Goal: Task Accomplishment & Management: Use online tool/utility

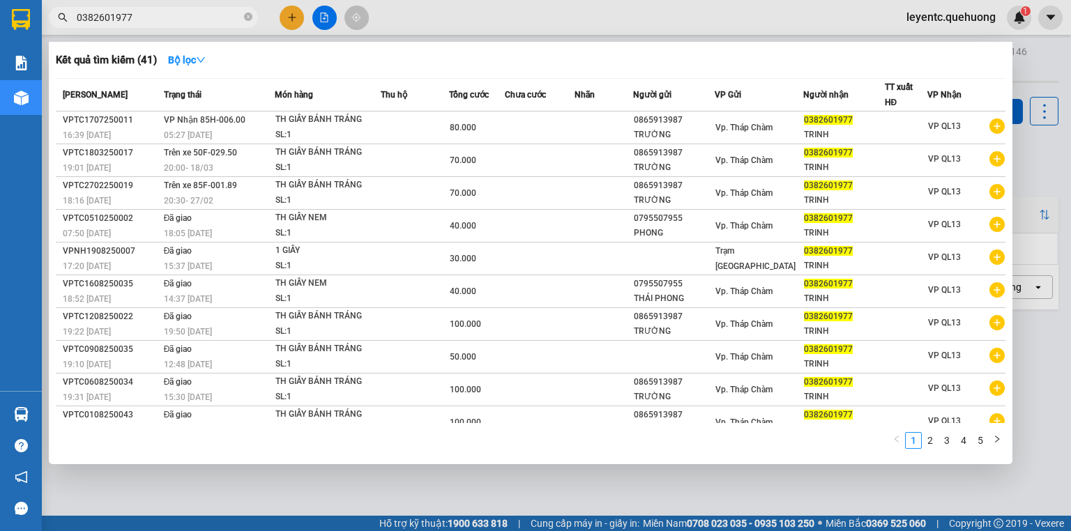
click at [324, 11] on div at bounding box center [535, 265] width 1071 height 531
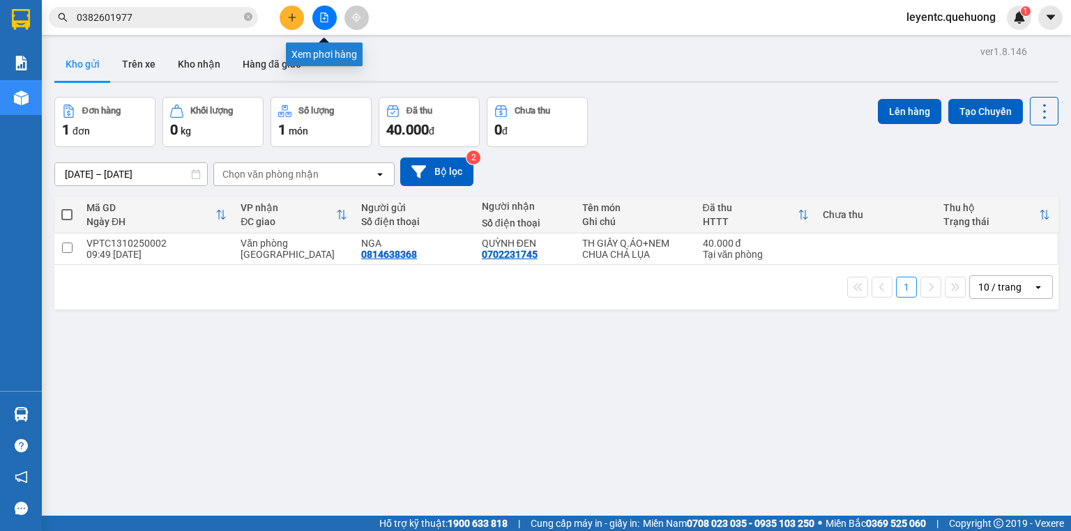
click at [321, 20] on icon "file-add" at bounding box center [324, 18] width 10 height 10
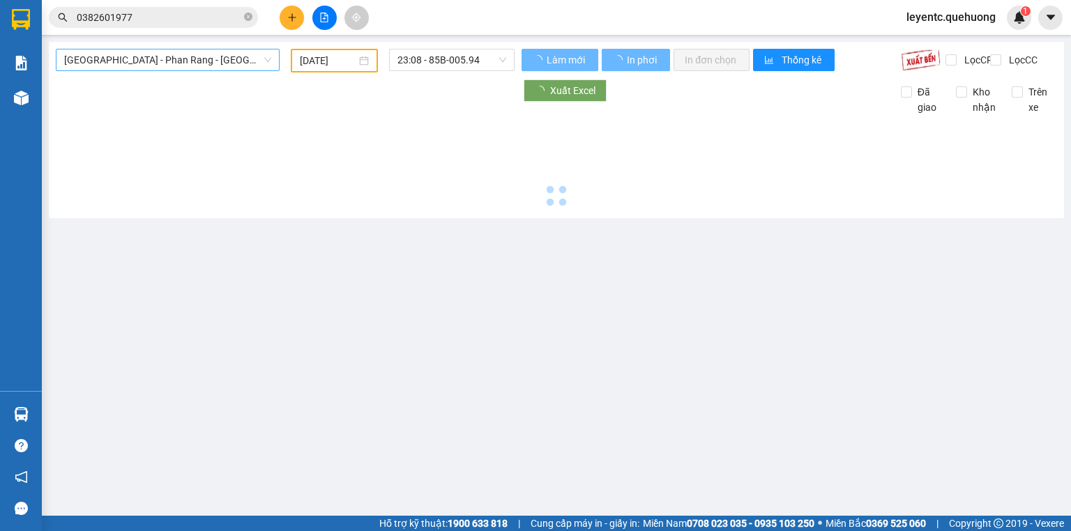
type input "[DATE]"
click at [195, 55] on span "[GEOGRAPHIC_DATA] - Phan Rang - [GEOGRAPHIC_DATA]" at bounding box center [167, 60] width 207 height 21
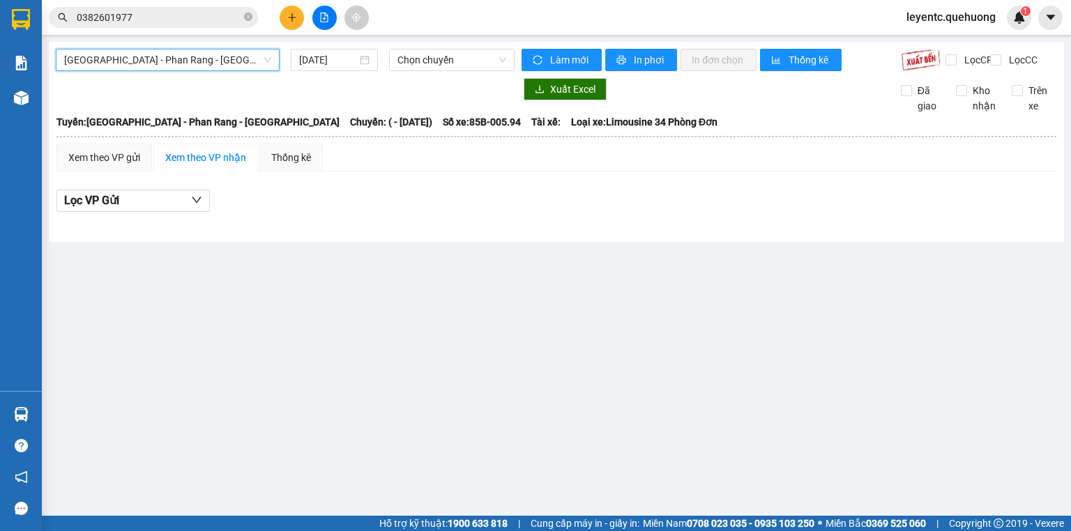
click at [195, 55] on span "[GEOGRAPHIC_DATA] - Phan Rang - [GEOGRAPHIC_DATA]" at bounding box center [167, 60] width 207 height 21
click at [199, 54] on span "[GEOGRAPHIC_DATA] - Phan Rang - [GEOGRAPHIC_DATA]" at bounding box center [167, 60] width 207 height 21
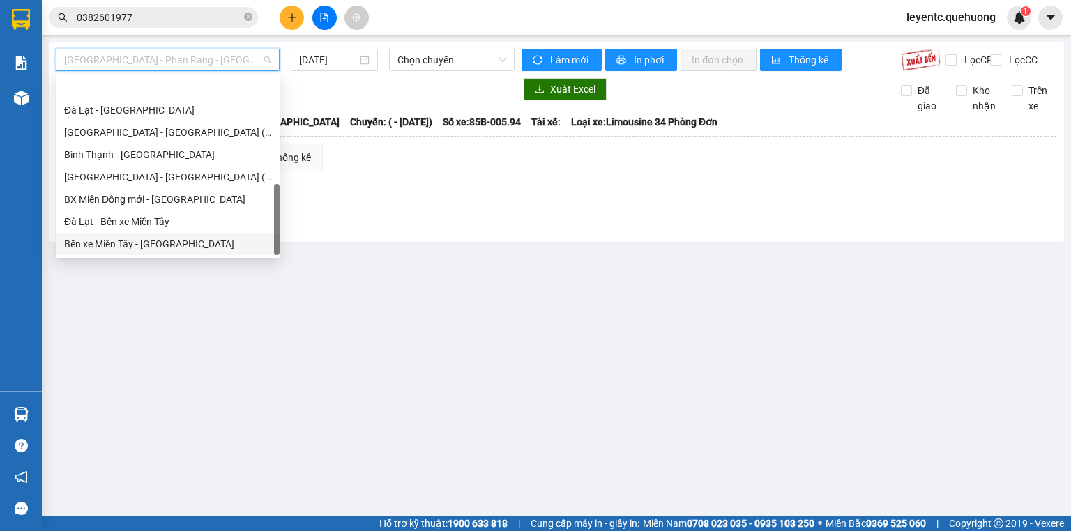
scroll to position [379, 0]
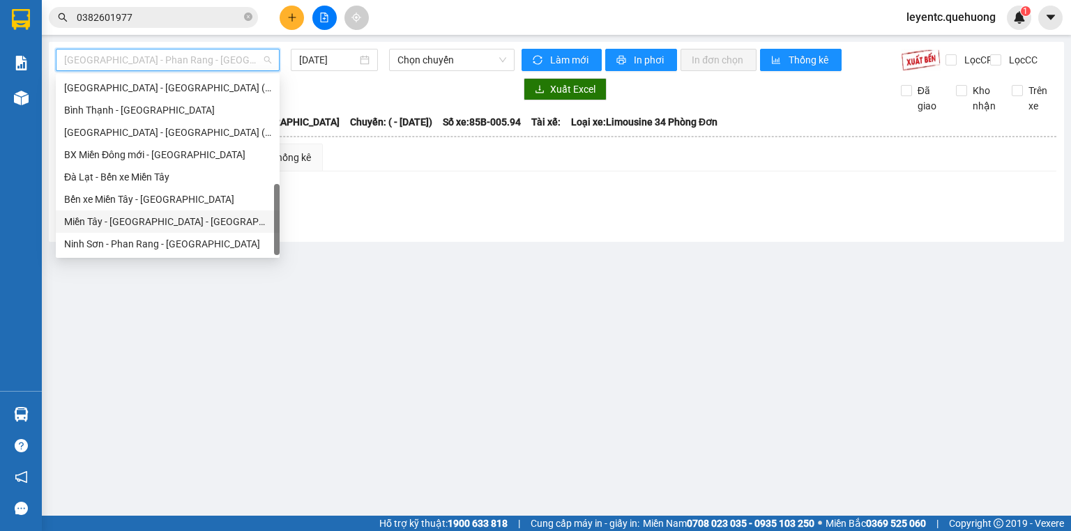
click at [168, 220] on div "Miền Tây - [GEOGRAPHIC_DATA] - [GEOGRAPHIC_DATA]" at bounding box center [167, 221] width 207 height 15
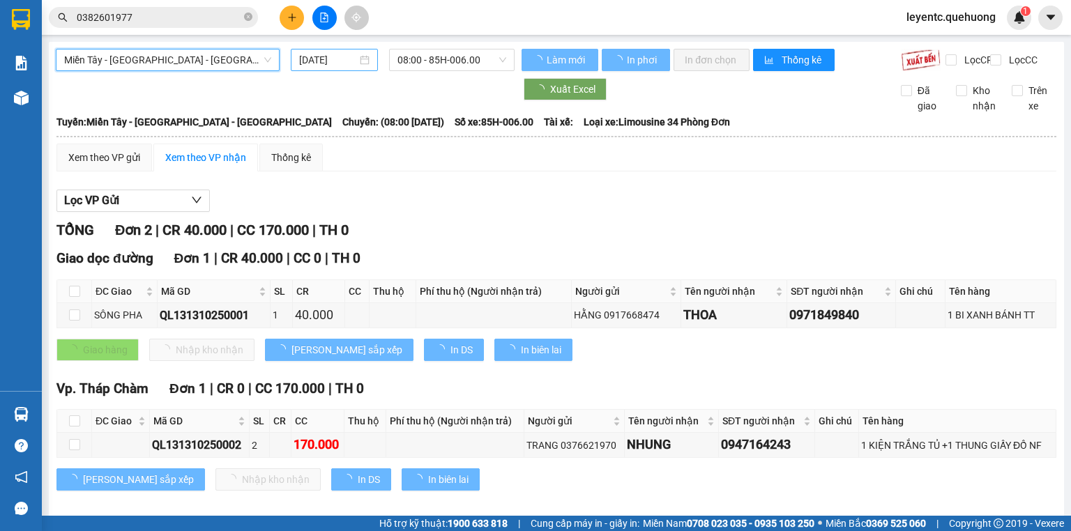
click at [319, 66] on input "[DATE]" at bounding box center [327, 59] width 57 height 15
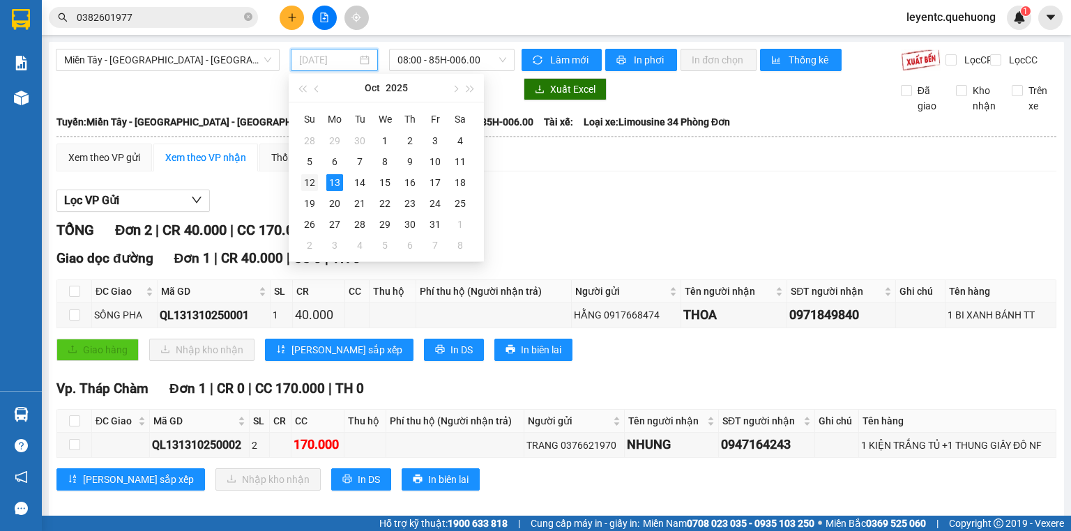
click at [315, 178] on div "12" at bounding box center [309, 182] width 17 height 17
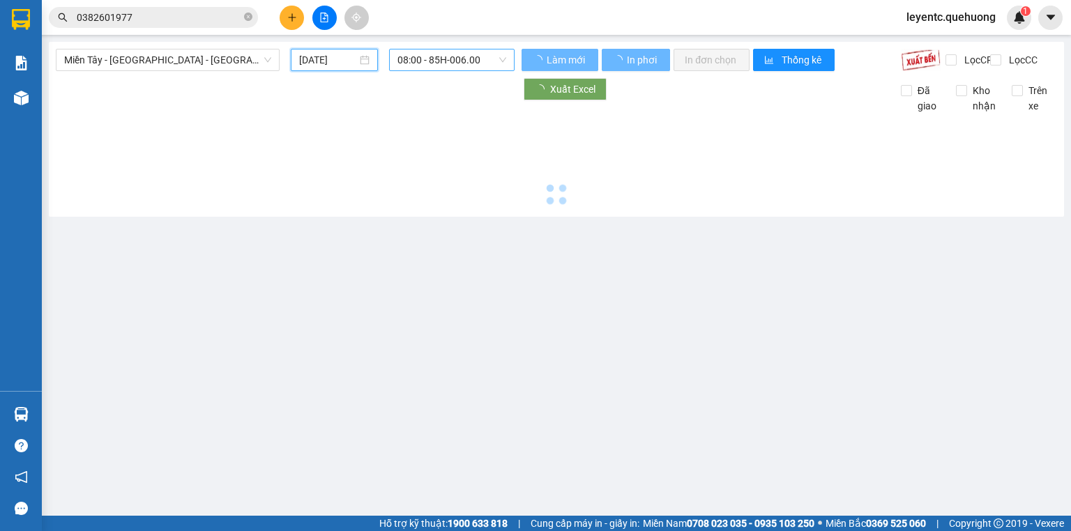
type input "[DATE]"
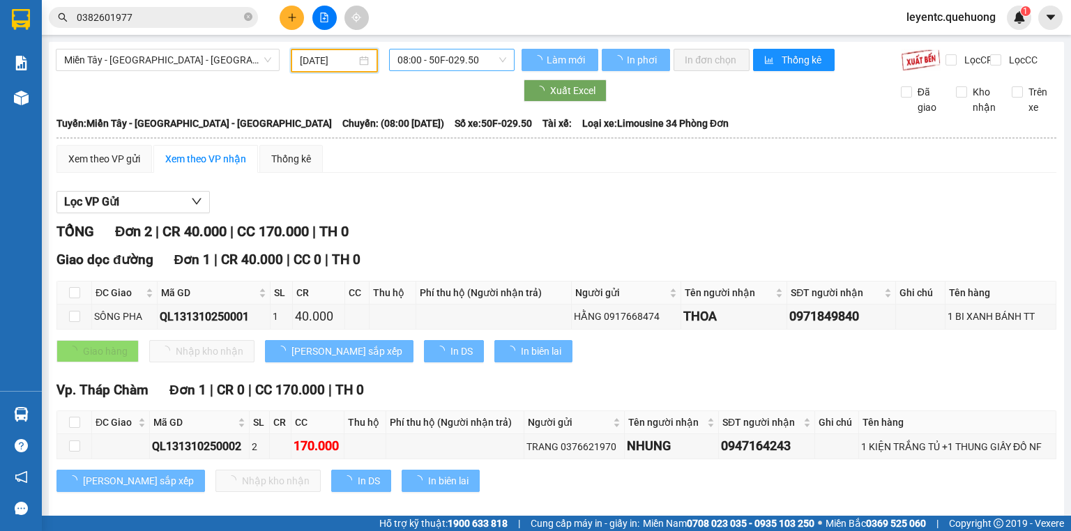
click at [457, 59] on span "08:00 - 50F-029.50" at bounding box center [451, 60] width 109 height 21
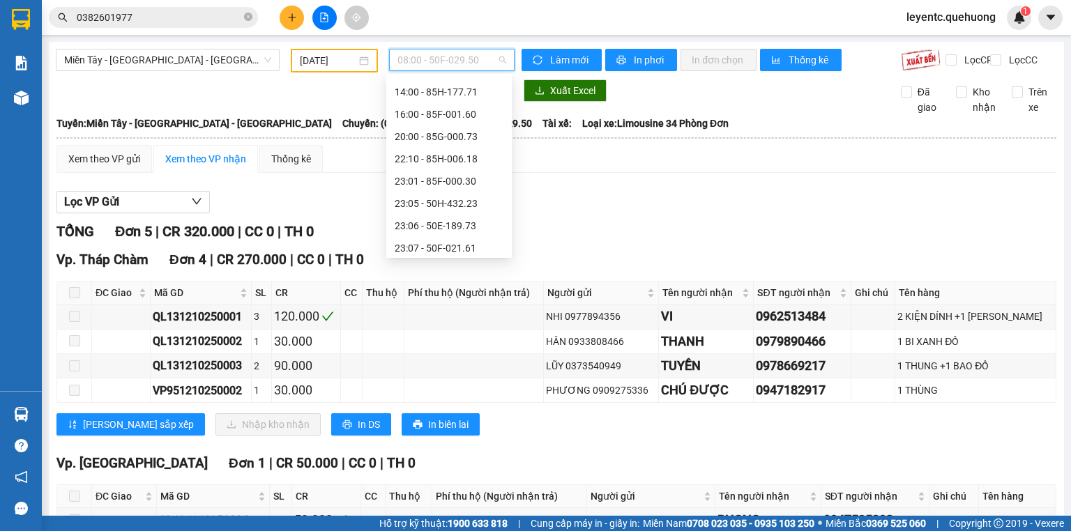
scroll to position [134, 0]
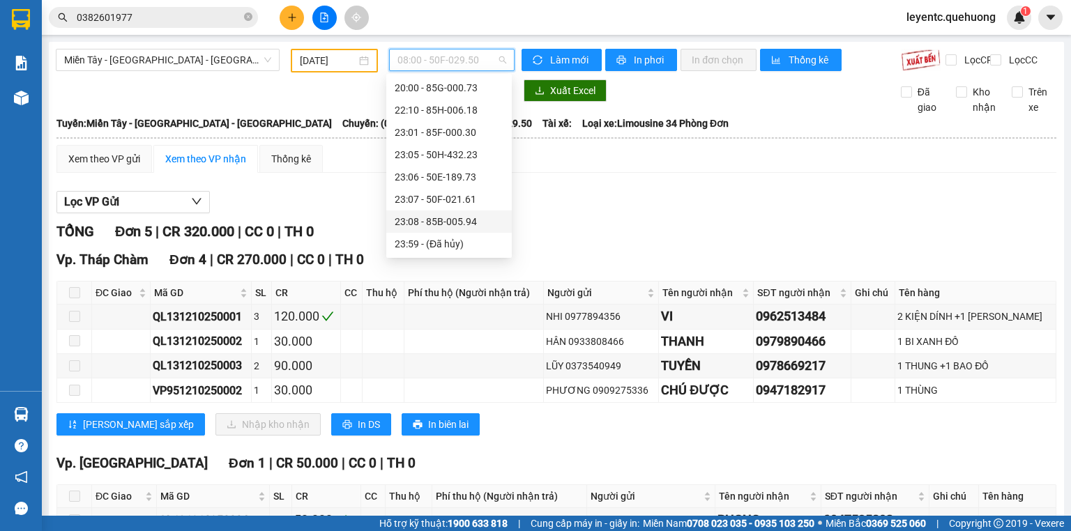
click at [439, 222] on div "23:08 - 85B-005.94" at bounding box center [449, 221] width 109 height 15
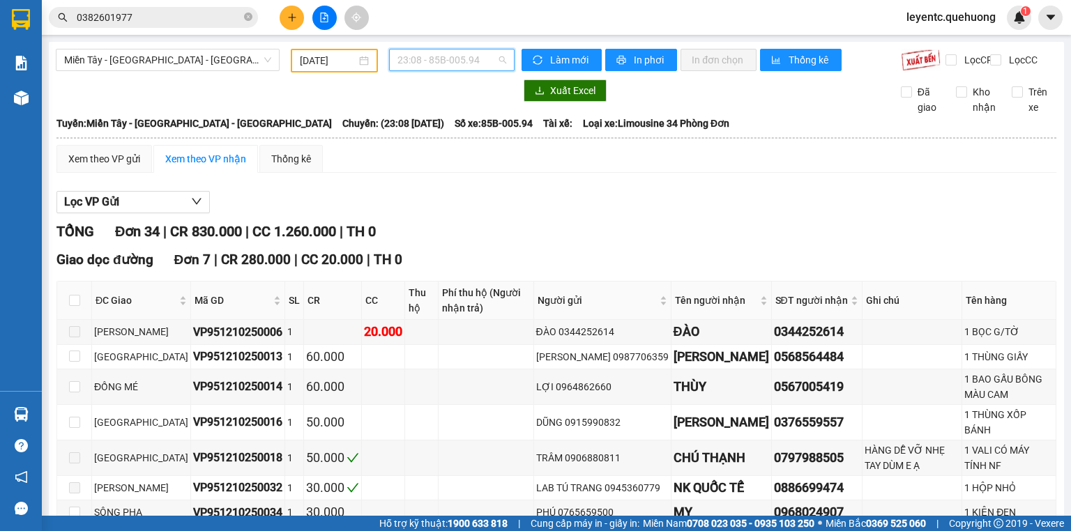
click at [455, 56] on span "23:08 - 85B-005.94" at bounding box center [451, 60] width 109 height 21
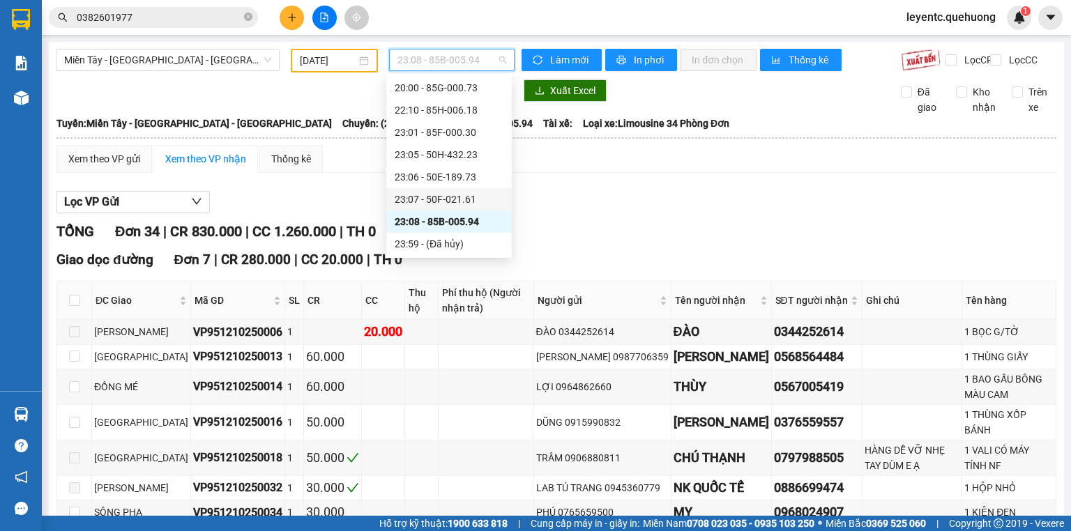
click at [450, 195] on div "23:07 - 50F-021.61" at bounding box center [449, 199] width 109 height 15
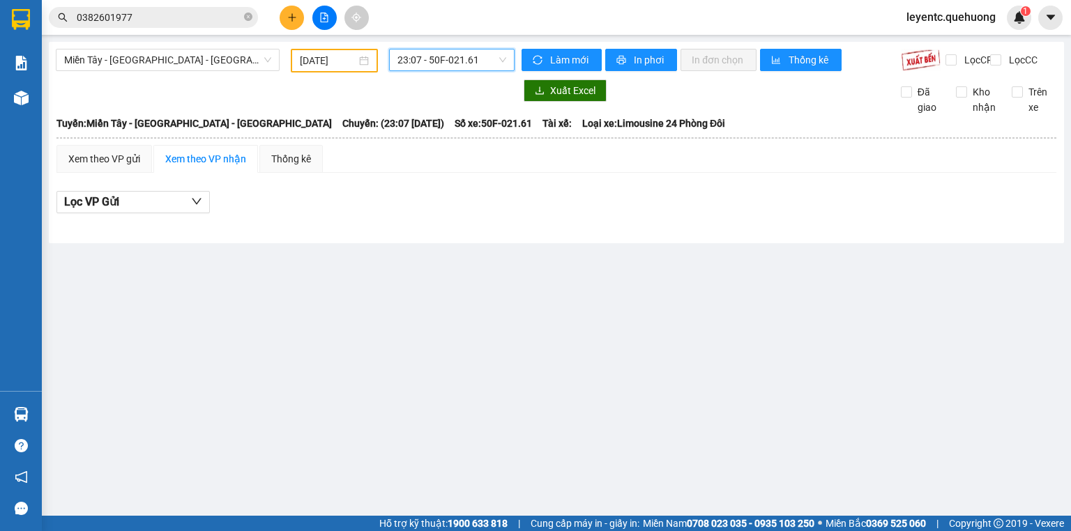
click at [439, 57] on span "23:07 - 50F-021.61" at bounding box center [451, 60] width 109 height 21
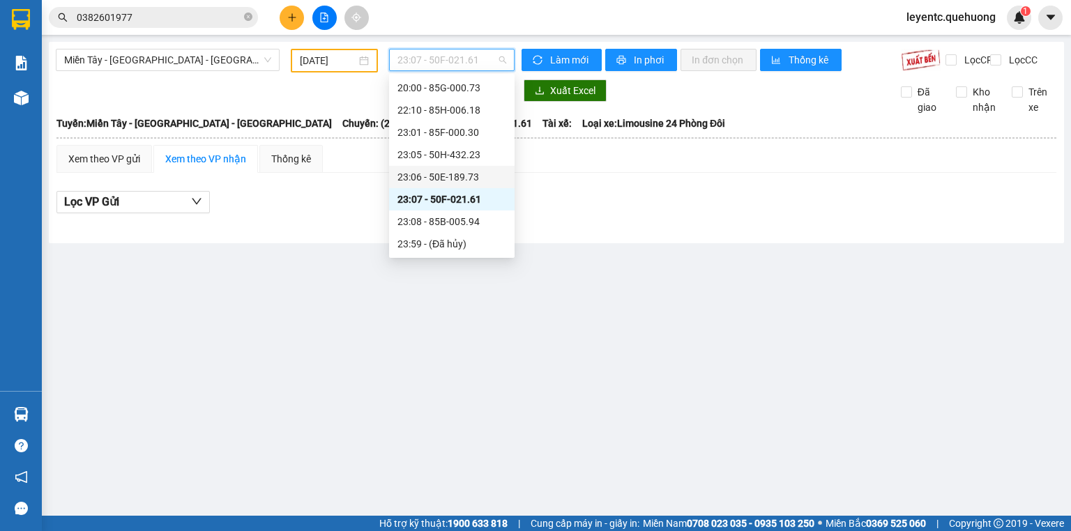
click at [432, 176] on div "23:06 - 50E-189.73" at bounding box center [451, 176] width 109 height 15
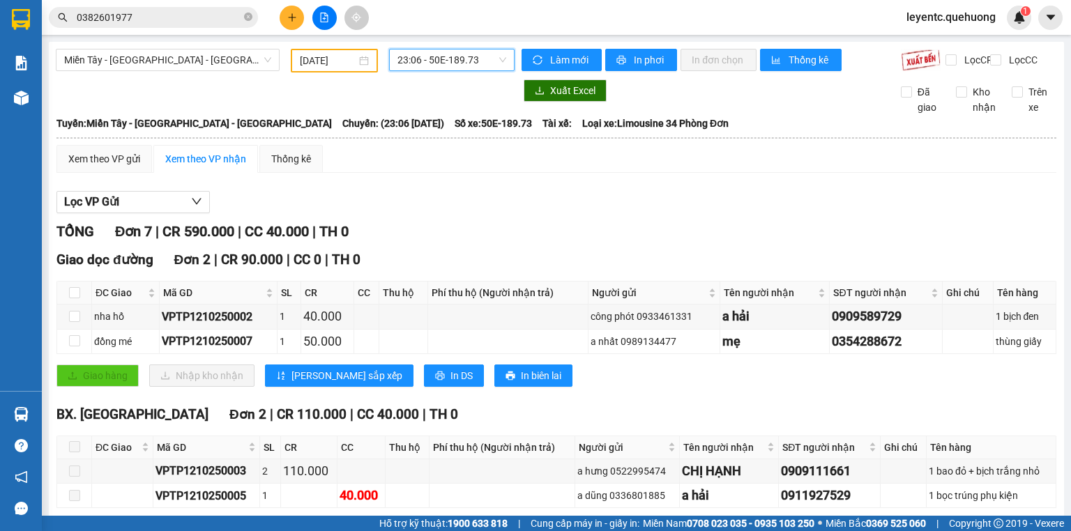
click at [481, 63] on span "23:06 - 50E-189.73" at bounding box center [451, 60] width 109 height 21
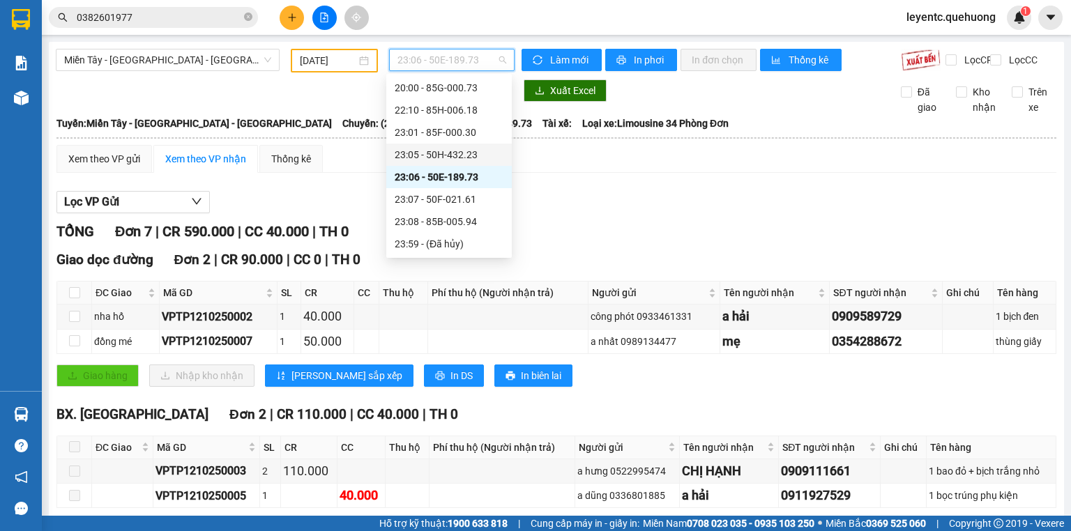
click at [469, 153] on div "23:05 - 50H-432.23" at bounding box center [449, 154] width 109 height 15
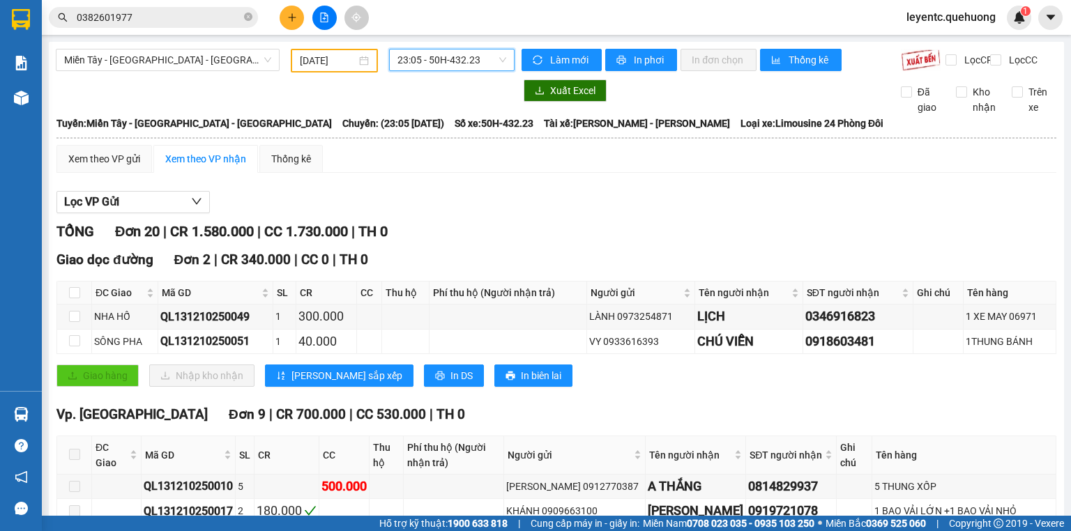
click at [485, 54] on span "23:05 - 50H-432.23" at bounding box center [451, 60] width 109 height 21
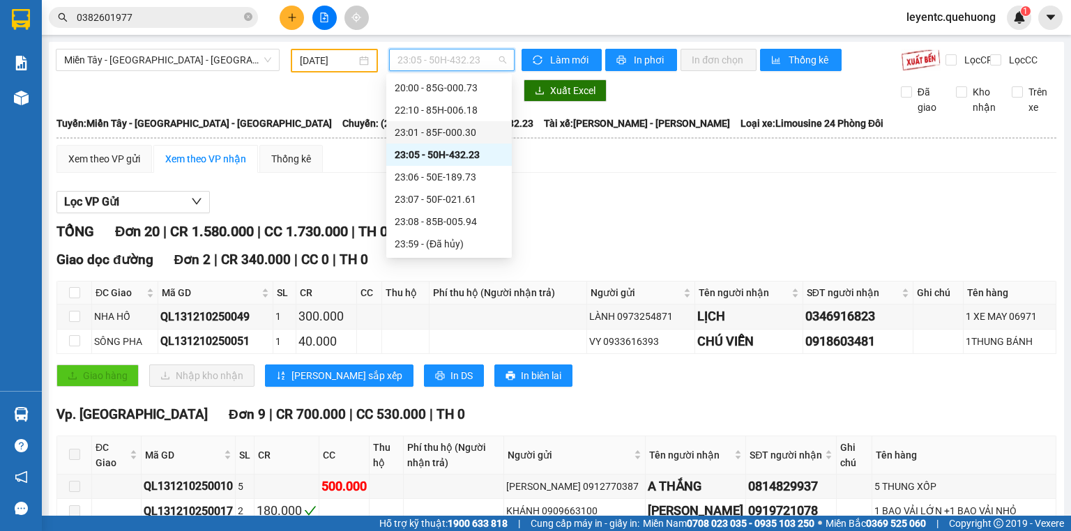
click at [476, 135] on div "23:01 - 85F-000.30" at bounding box center [449, 132] width 109 height 15
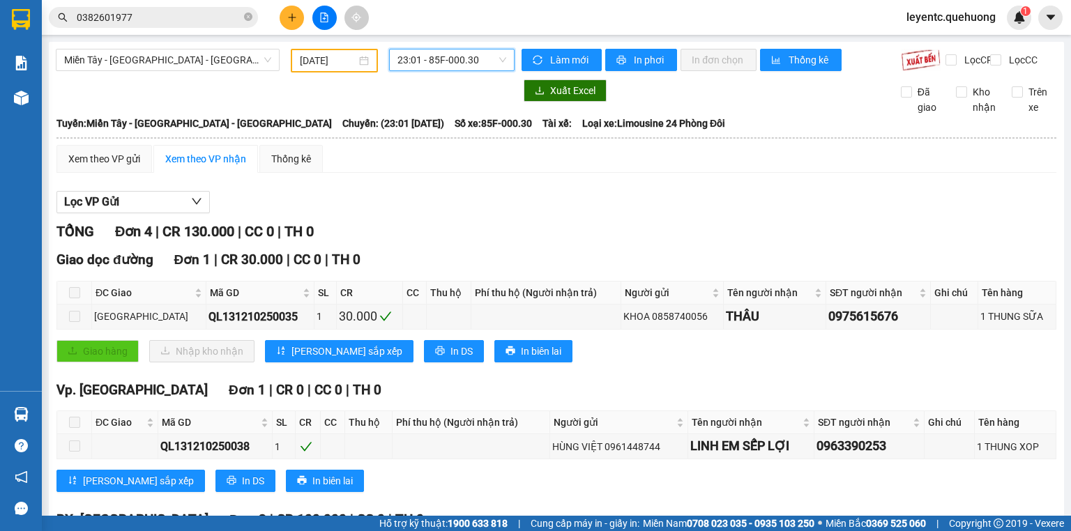
click at [446, 51] on span "23:01 - 85F-000.30" at bounding box center [451, 60] width 109 height 21
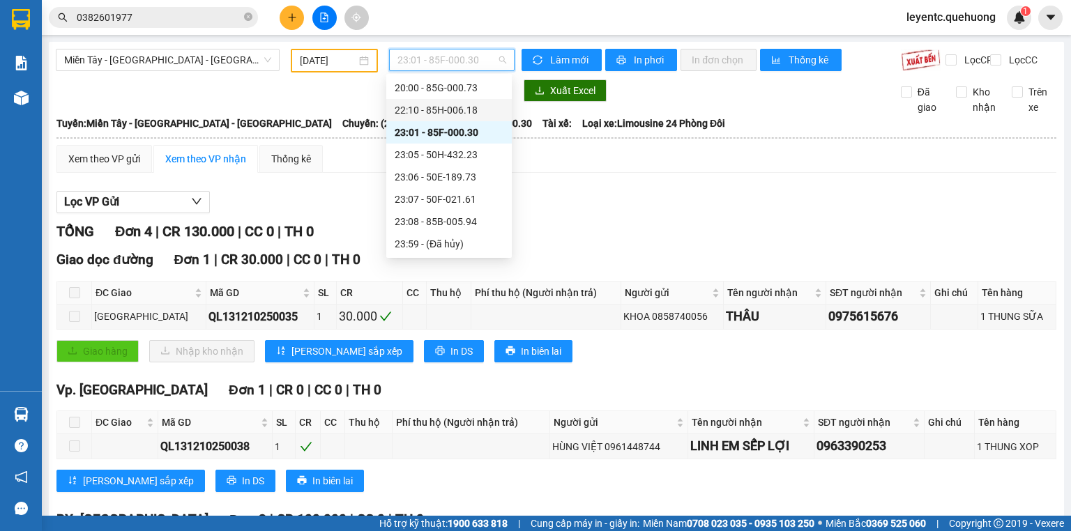
click at [450, 114] on div "22:10 - 85H-006.18" at bounding box center [449, 109] width 109 height 15
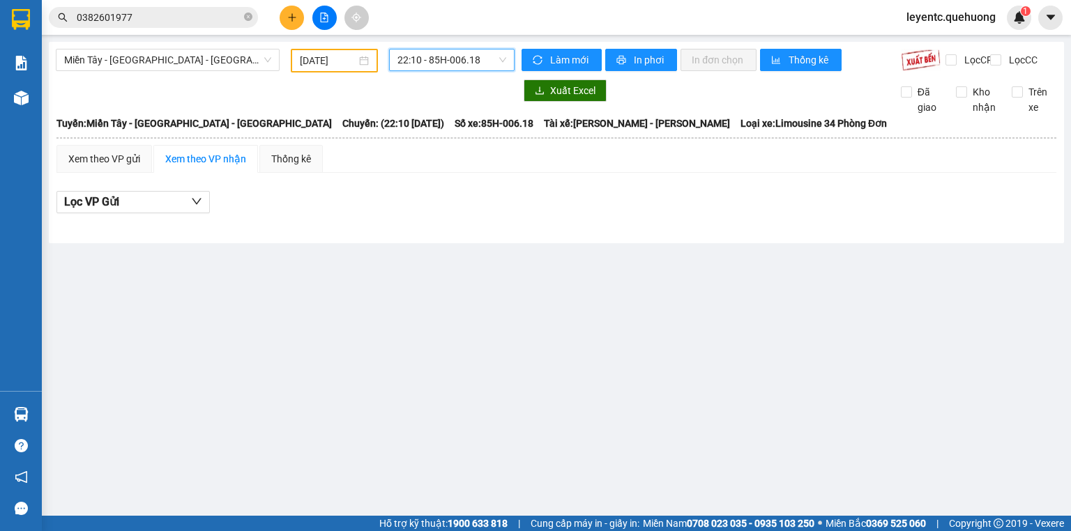
click at [469, 56] on span "22:10 - 85H-006.18" at bounding box center [451, 60] width 109 height 21
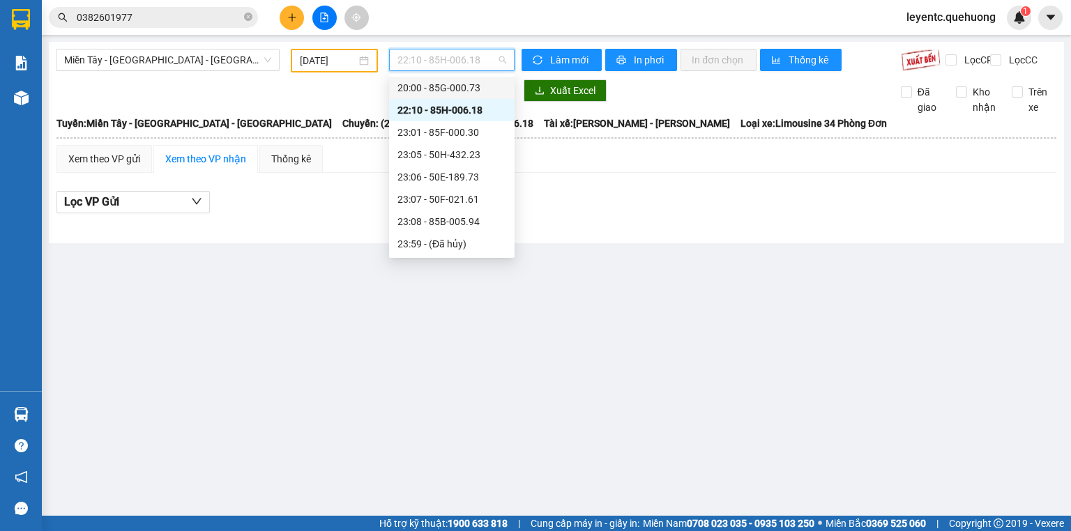
scroll to position [78, 0]
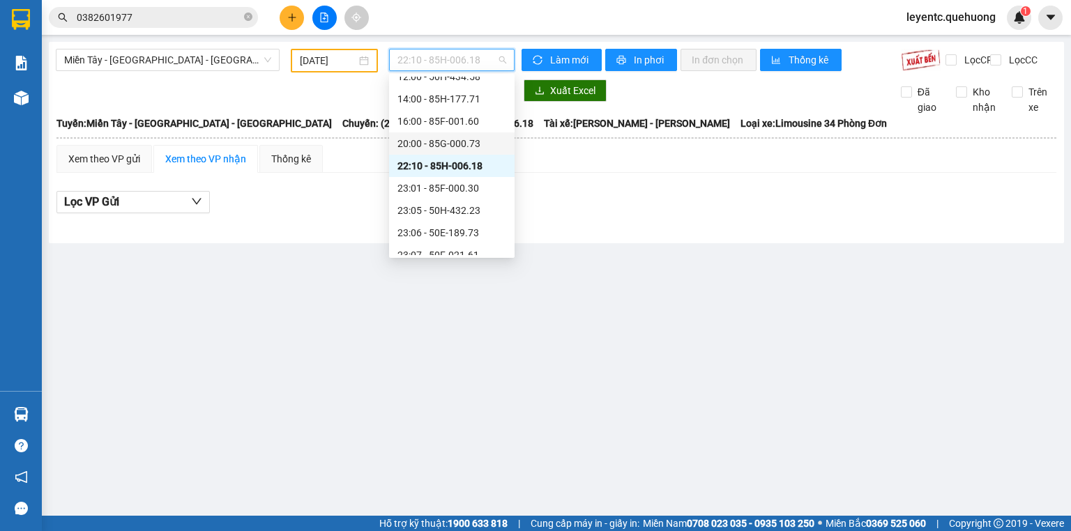
click at [471, 145] on div "20:00 - 85G-000.73" at bounding box center [451, 143] width 109 height 15
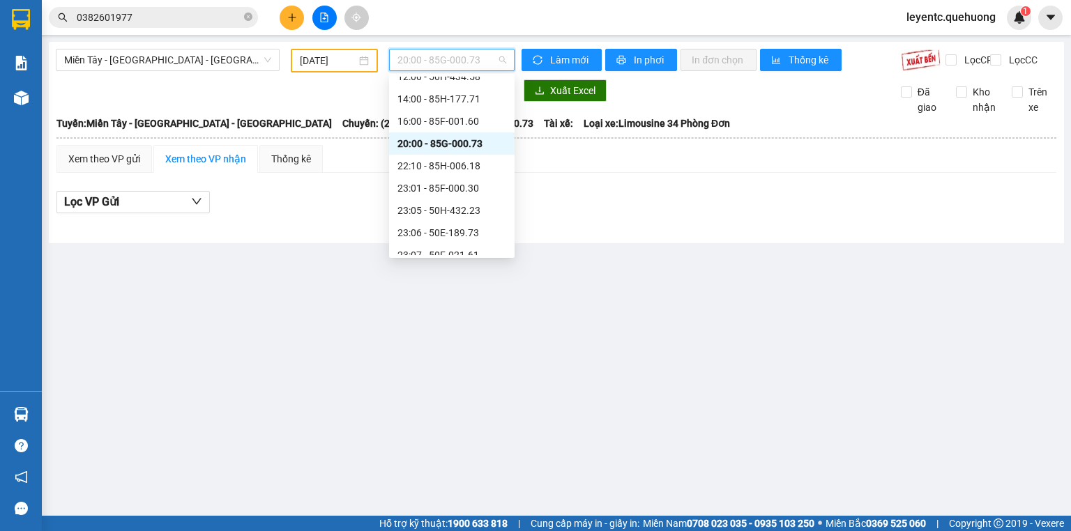
click at [474, 58] on span "20:00 - 85G-000.73" at bounding box center [451, 60] width 109 height 21
click at [464, 120] on div "16:00 - 85F-001.60" at bounding box center [451, 121] width 109 height 15
click at [474, 63] on span "16:00 - 85F-001.60" at bounding box center [451, 60] width 109 height 21
click at [464, 102] on div "14:00 - 85H-177.71" at bounding box center [451, 98] width 109 height 15
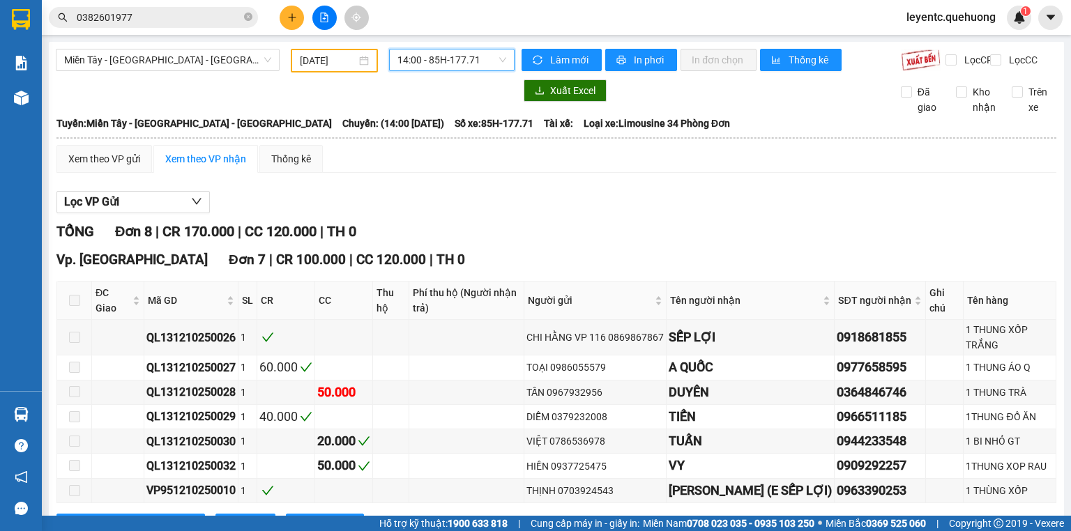
click at [462, 57] on span "14:00 - 85H-177.71" at bounding box center [451, 60] width 109 height 21
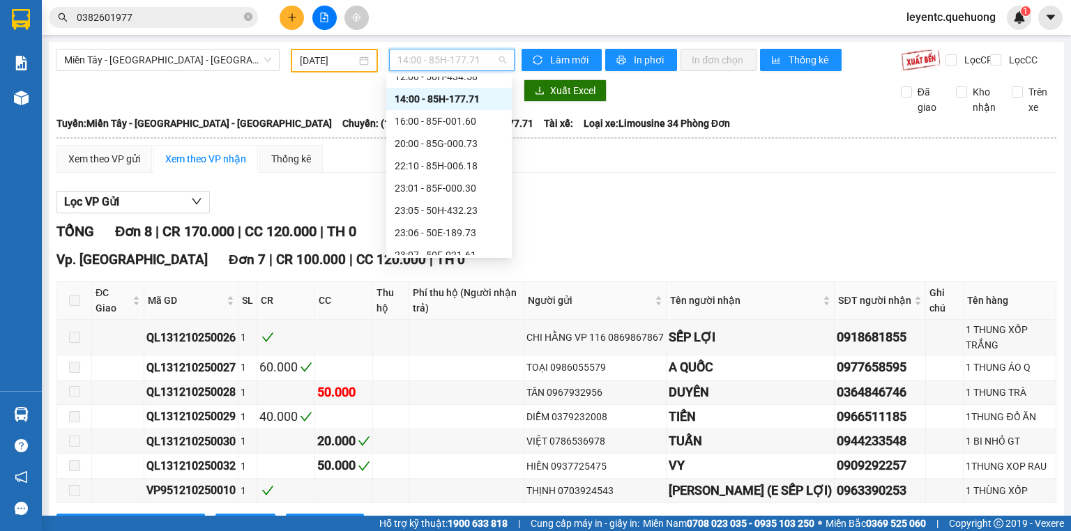
scroll to position [22, 0]
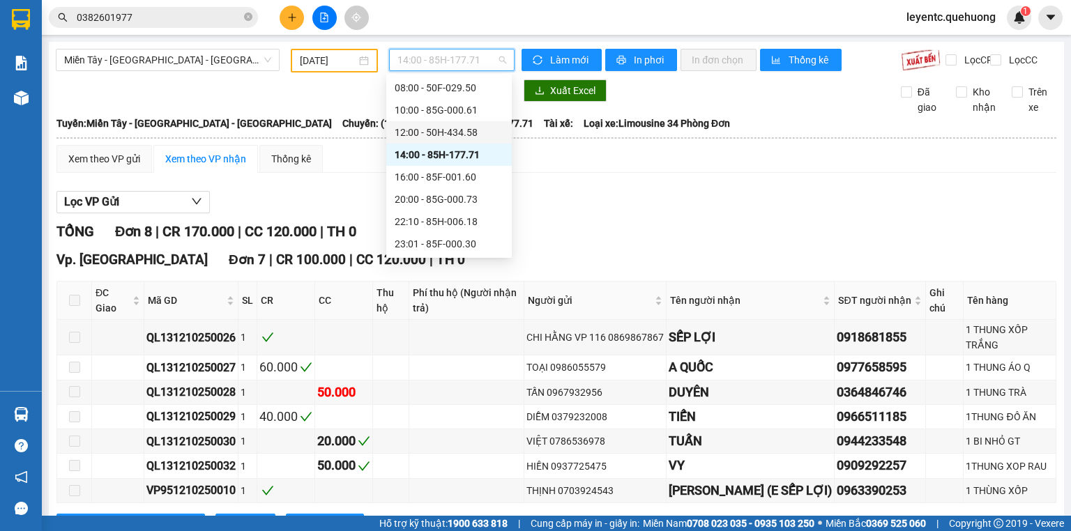
click at [455, 125] on div "12:00 - 50H-434.58" at bounding box center [449, 132] width 109 height 15
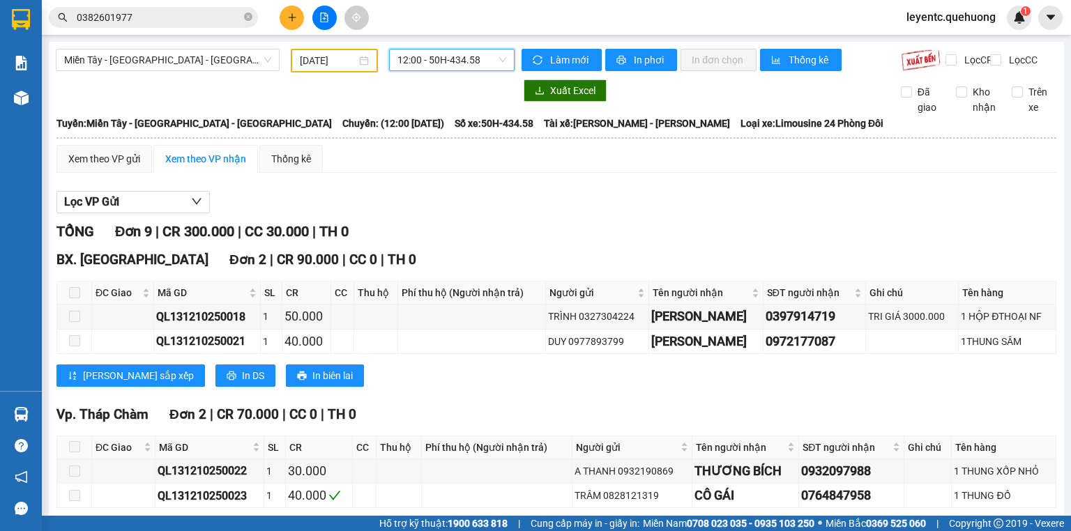
click at [494, 66] on span "12:00 - 50H-434.58" at bounding box center [451, 60] width 109 height 21
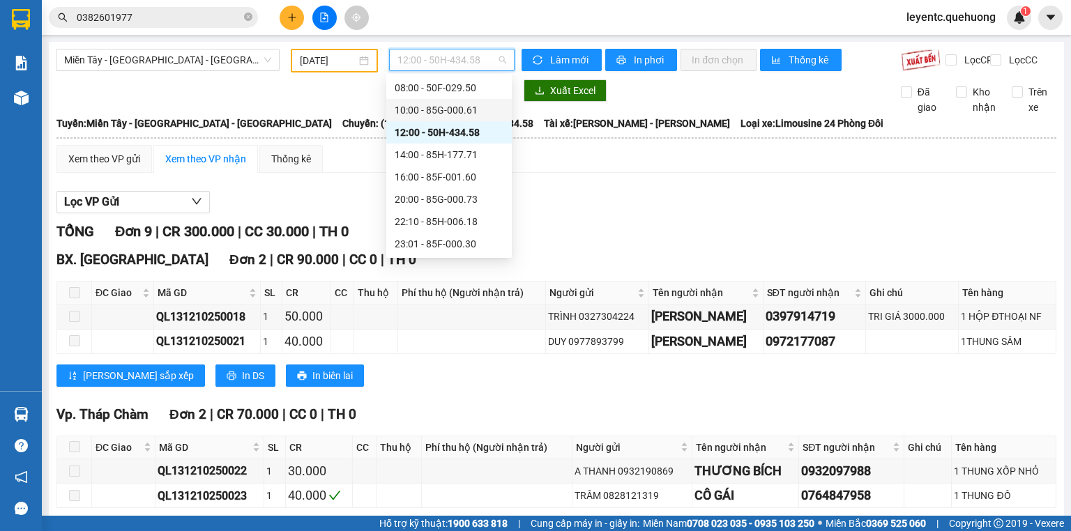
click at [471, 114] on div "10:00 - 85G-000.61" at bounding box center [449, 109] width 109 height 15
